Goal: Navigation & Orientation: Find specific page/section

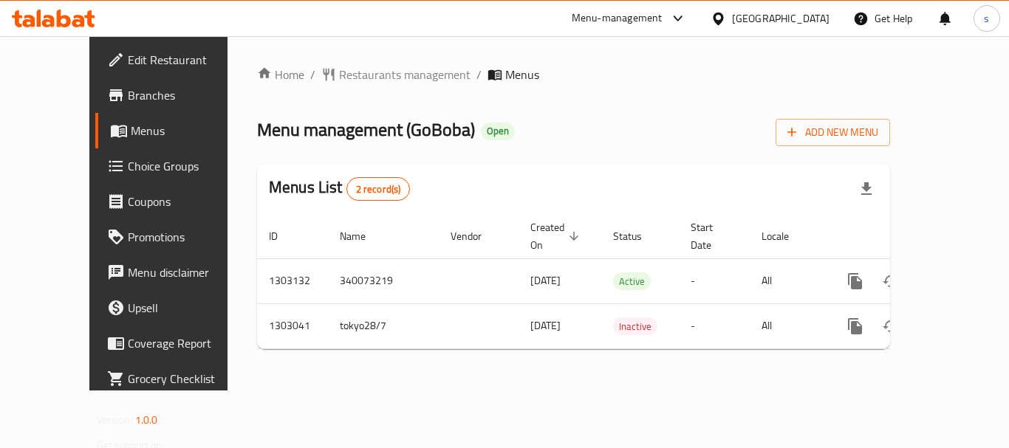
click at [716, 11] on icon at bounding box center [719, 19] width 16 height 16
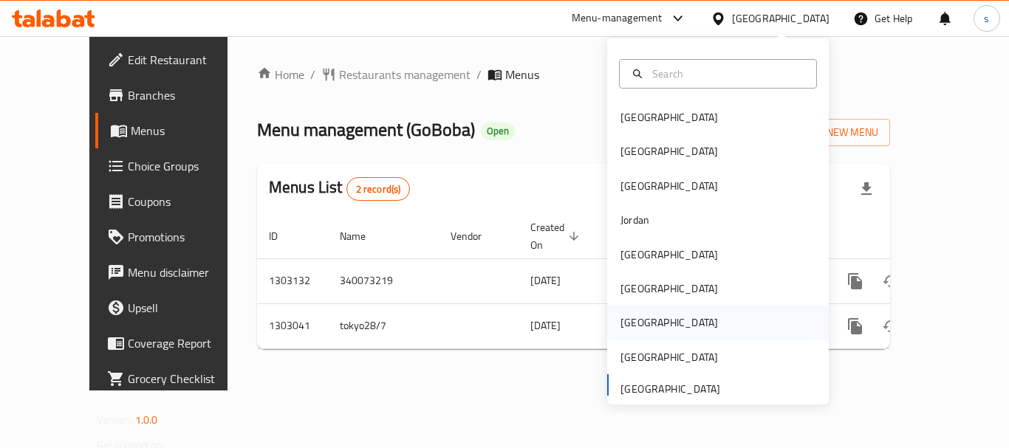
click at [632, 312] on div "[GEOGRAPHIC_DATA]" at bounding box center [669, 323] width 121 height 34
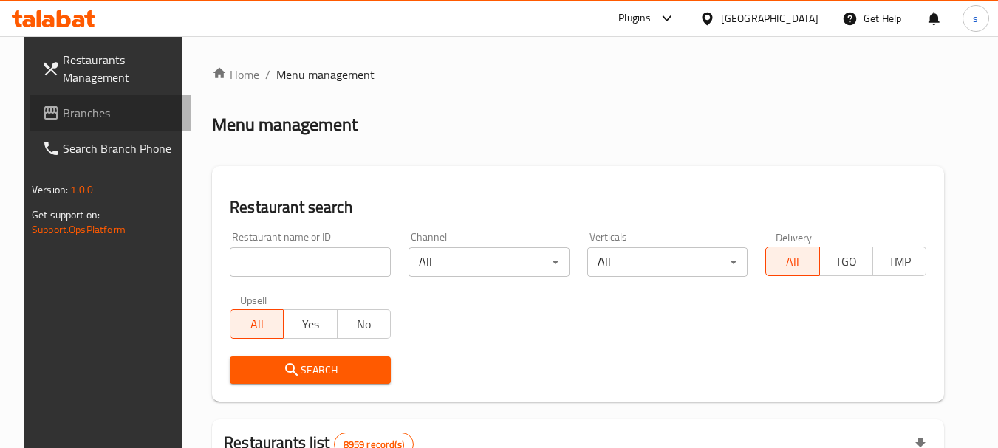
click at [78, 111] on span "Branches" at bounding box center [121, 113] width 117 height 18
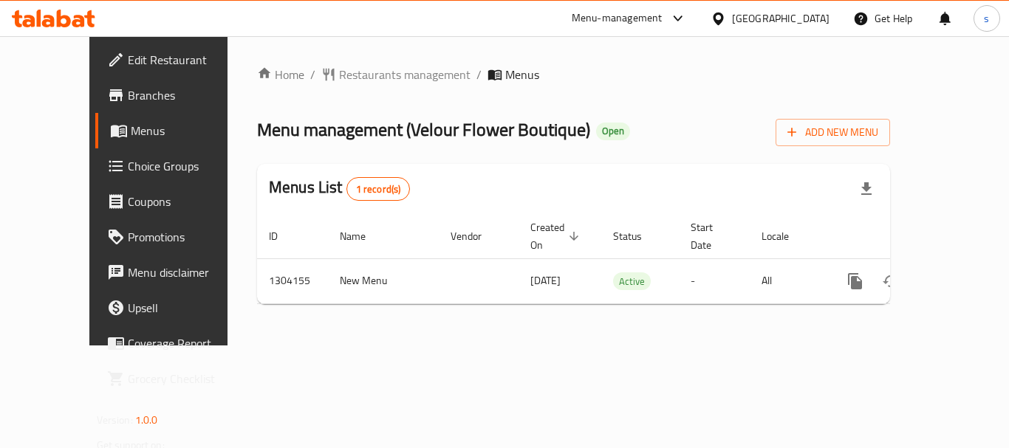
click at [812, 16] on div "[GEOGRAPHIC_DATA]" at bounding box center [780, 18] width 97 height 16
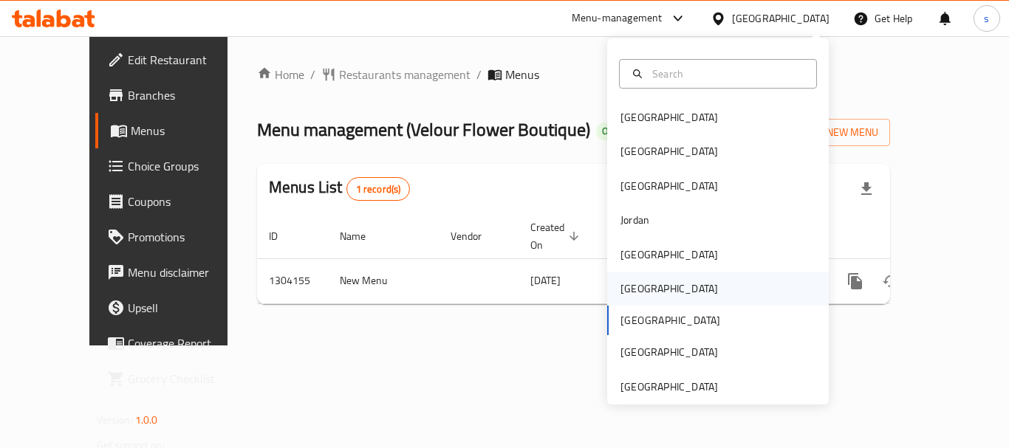
click at [641, 292] on div "[GEOGRAPHIC_DATA]" at bounding box center [669, 289] width 121 height 34
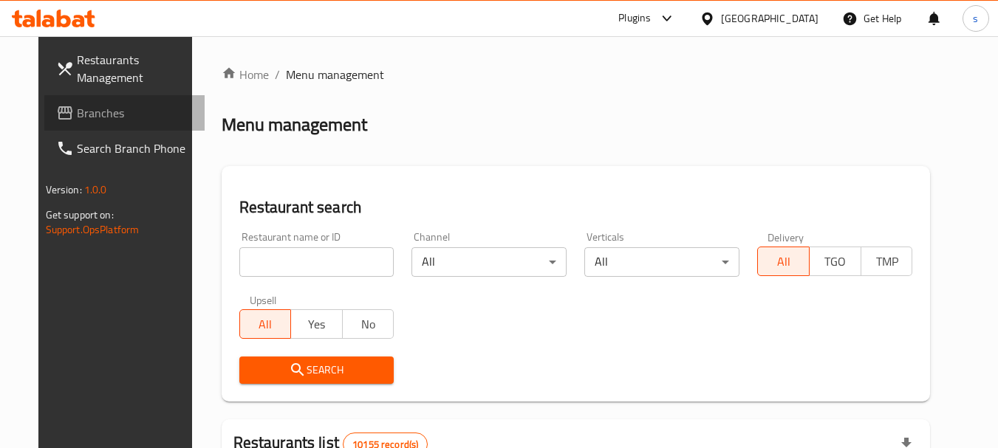
click at [77, 117] on span "Branches" at bounding box center [135, 113] width 117 height 18
